Goal: Check status: Check status

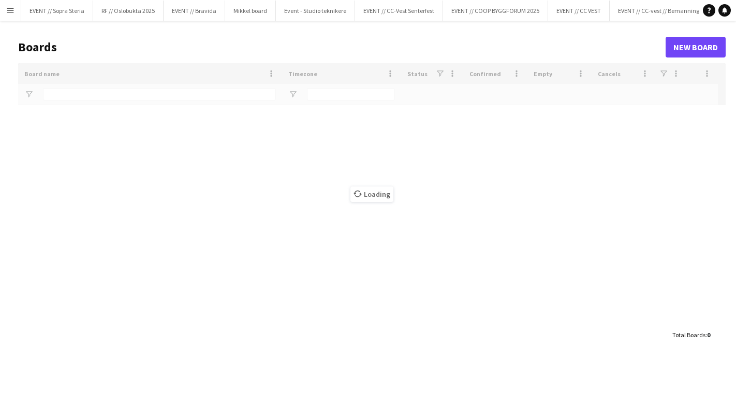
type input "****"
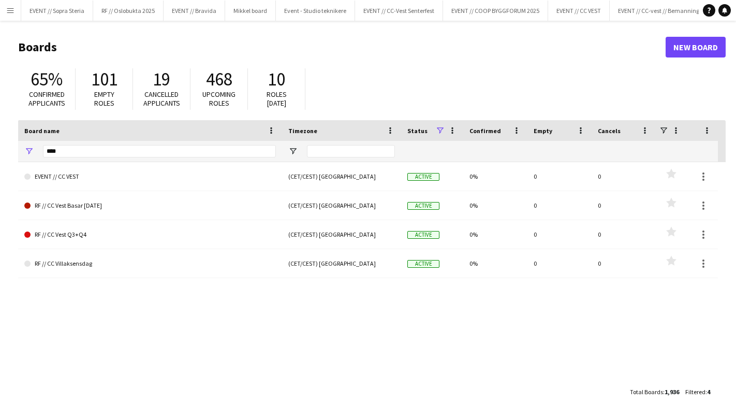
click at [14, 10] on app-icon "Menu" at bounding box center [10, 10] width 8 height 8
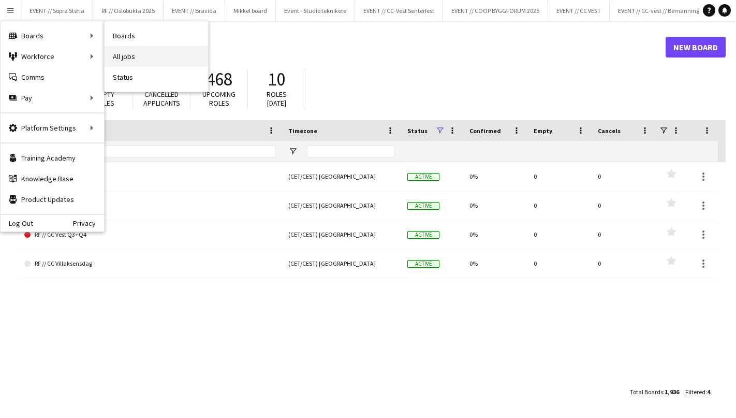
click at [118, 47] on link "All jobs" at bounding box center [156, 56] width 103 height 21
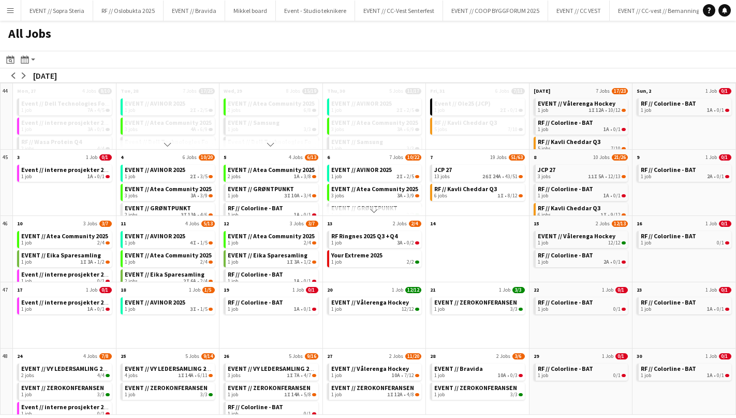
click at [9, 4] on button "Menu" at bounding box center [10, 10] width 21 height 21
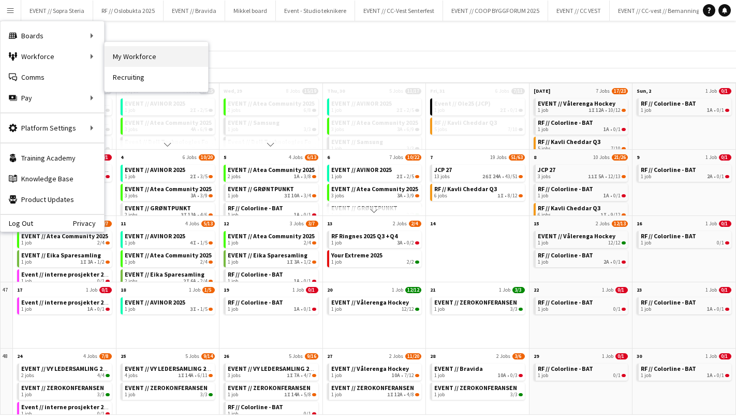
click at [124, 56] on link "My Workforce" at bounding box center [156, 56] width 103 height 21
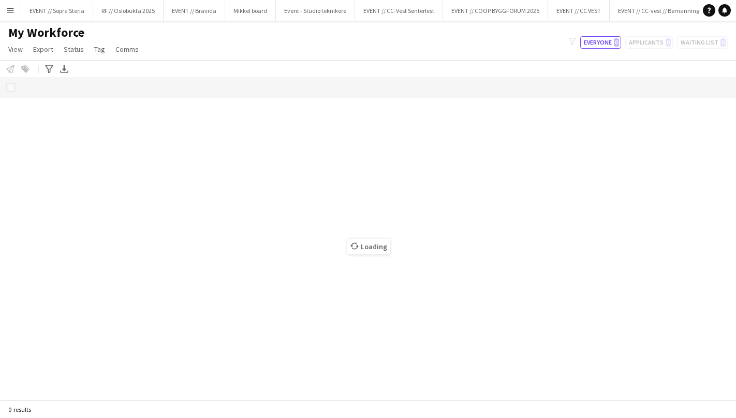
click at [13, 14] on button "Menu" at bounding box center [10, 10] width 21 height 21
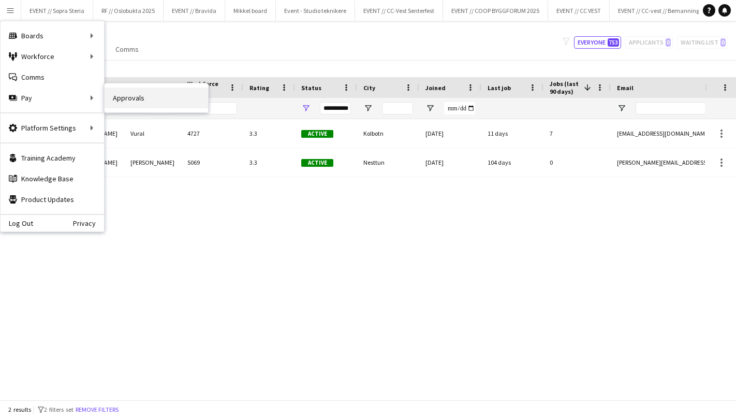
click at [118, 101] on link "Approvals" at bounding box center [156, 97] width 103 height 21
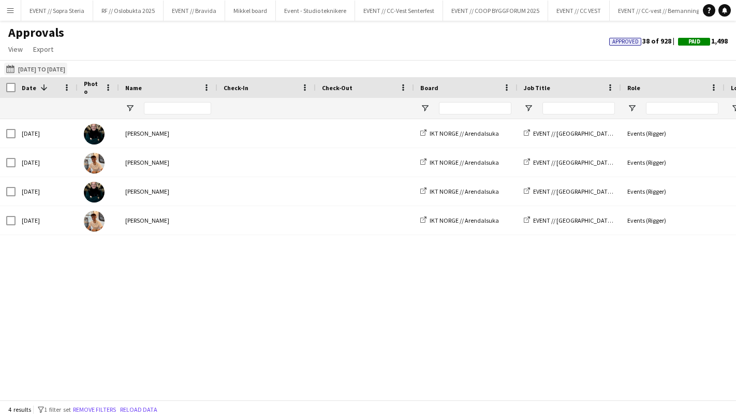
click at [67, 70] on button "[DATE] to [DATE] [DATE] to [DATE]" at bounding box center [35, 69] width 63 height 12
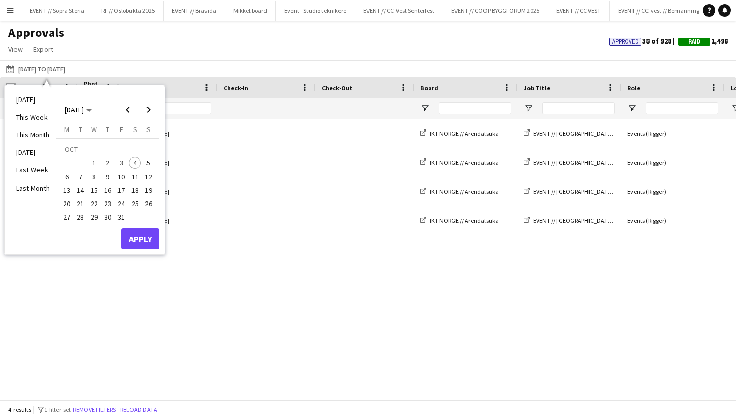
click at [113, 200] on button "23" at bounding box center [107, 203] width 13 height 13
click at [130, 193] on span "18" at bounding box center [135, 190] width 12 height 12
click at [134, 236] on button "Apply" at bounding box center [140, 238] width 38 height 21
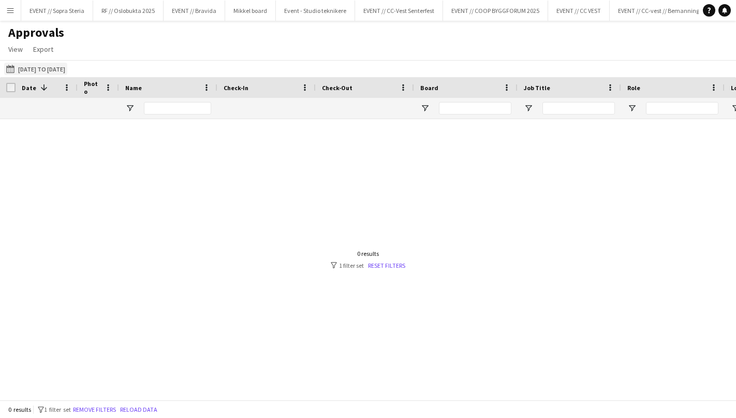
click at [67, 72] on button "[DATE] to [DATE] [DATE] to [DATE]" at bounding box center [35, 69] width 63 height 12
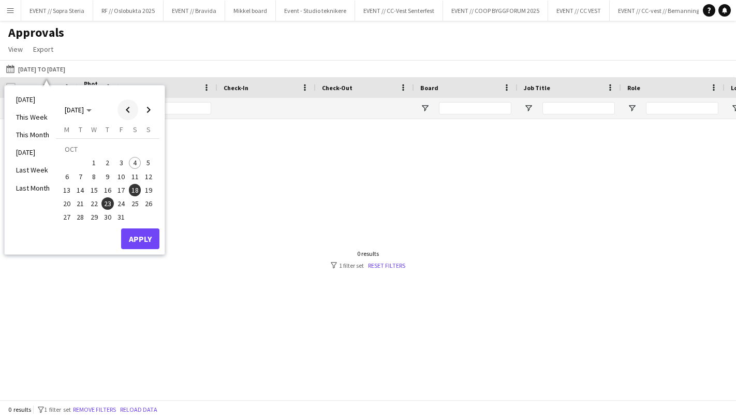
click at [124, 109] on span "Previous month" at bounding box center [127, 109] width 21 height 21
click at [102, 162] on span "4" at bounding box center [107, 163] width 12 height 12
click at [146, 111] on span "Next month" at bounding box center [148, 109] width 21 height 21
click at [118, 189] on span "17" at bounding box center [121, 190] width 12 height 12
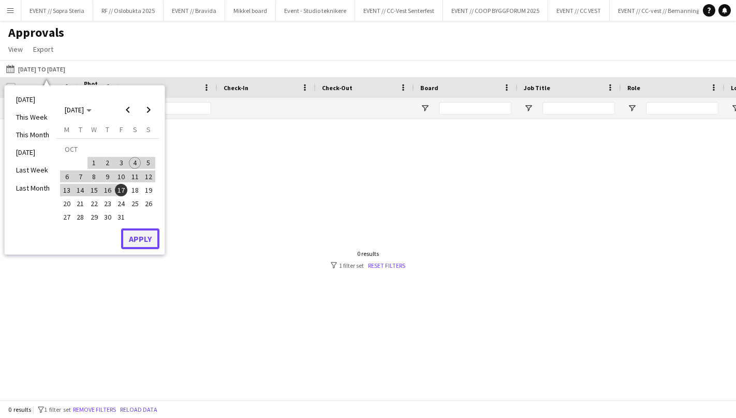
click at [134, 245] on button "Apply" at bounding box center [140, 238] width 38 height 21
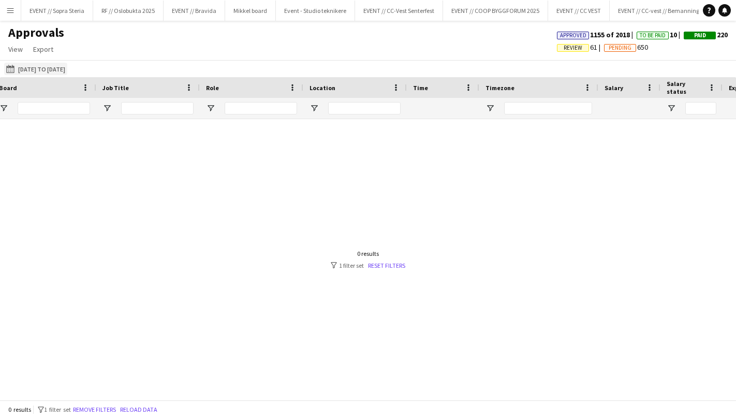
click at [58, 71] on button "[DATE] to [DATE] [DATE] to [DATE]" at bounding box center [35, 69] width 63 height 12
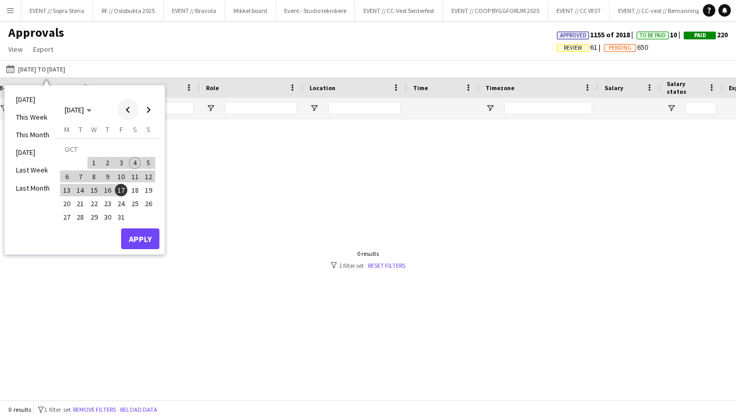
click at [126, 112] on span "Previous month" at bounding box center [127, 109] width 21 height 21
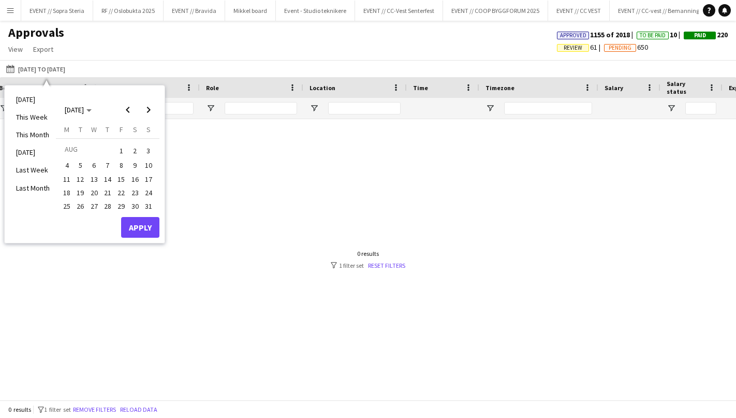
click at [121, 149] on span "1" at bounding box center [121, 150] width 12 height 14
click at [149, 109] on span "Next month" at bounding box center [148, 109] width 21 height 21
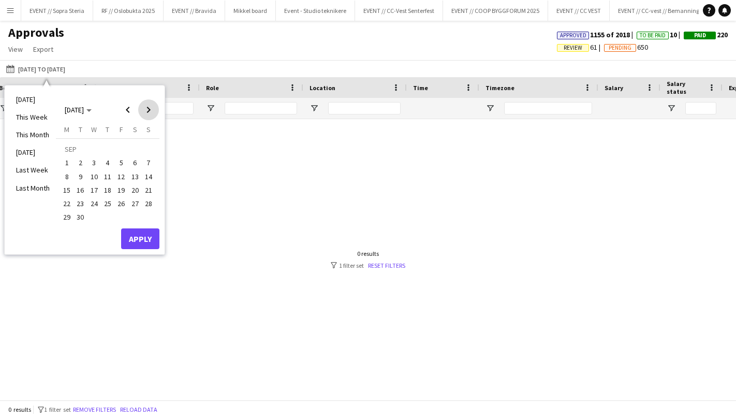
click at [149, 109] on span "Next month" at bounding box center [148, 109] width 21 height 21
click at [136, 180] on span "11" at bounding box center [135, 176] width 12 height 12
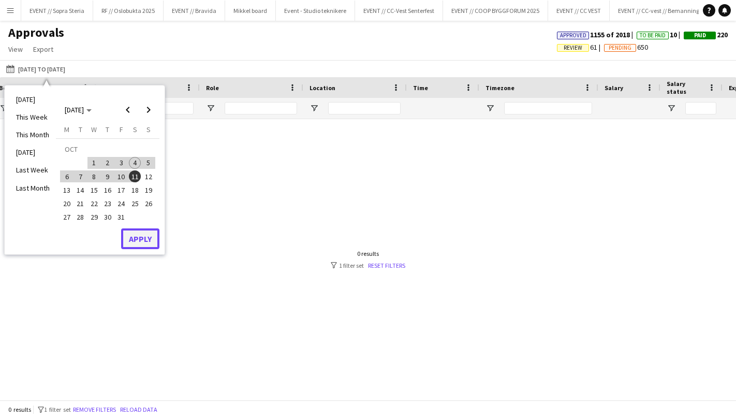
click at [143, 242] on button "Apply" at bounding box center [140, 238] width 38 height 21
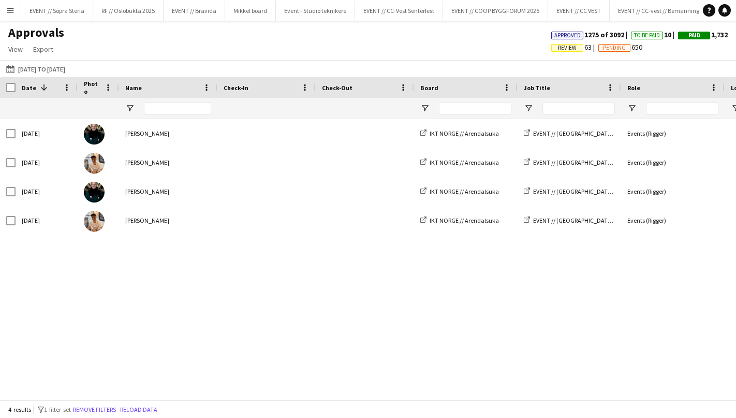
click at [638, 36] on span "To Be Paid" at bounding box center [647, 35] width 26 height 7
